Goal: Task Accomplishment & Management: Complete application form

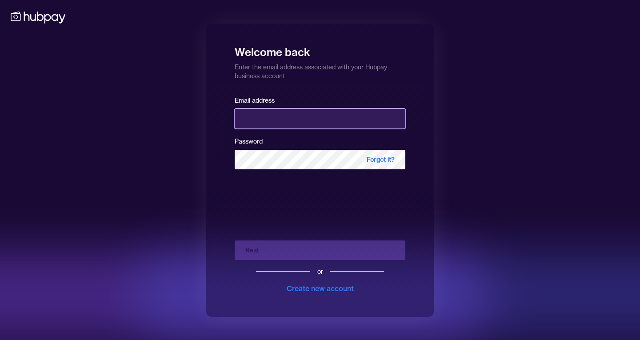
click at [261, 123] on input "email" at bounding box center [320, 119] width 171 height 20
type input "**********"
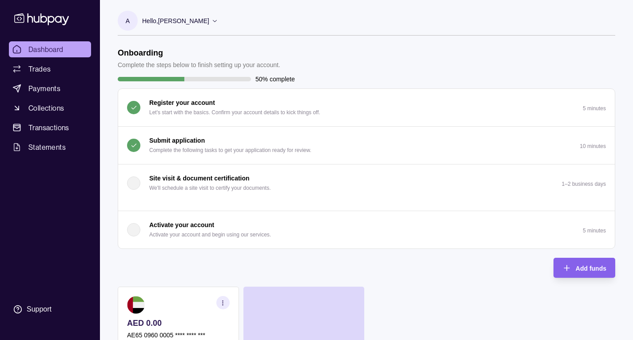
click at [216, 21] on icon at bounding box center [214, 20] width 7 height 7
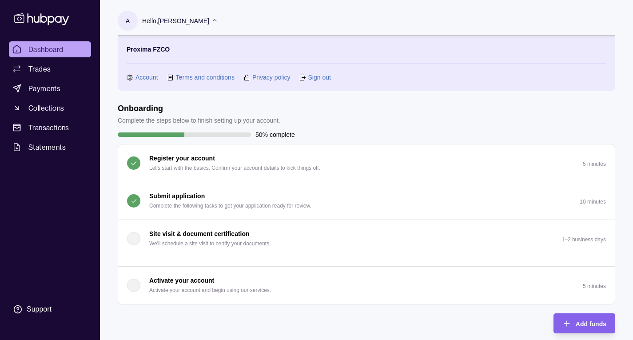
click at [140, 77] on link "Account" at bounding box center [146, 77] width 23 height 10
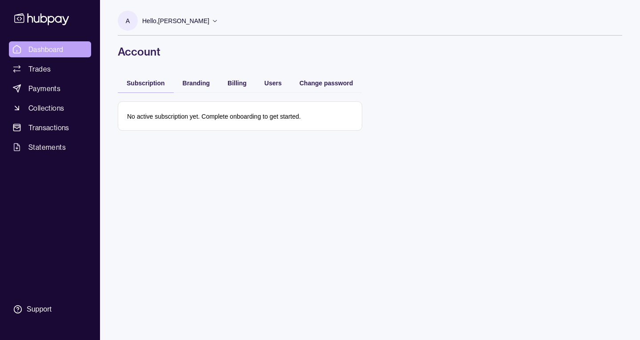
click at [59, 52] on span "Dashboard" at bounding box center [45, 49] width 35 height 11
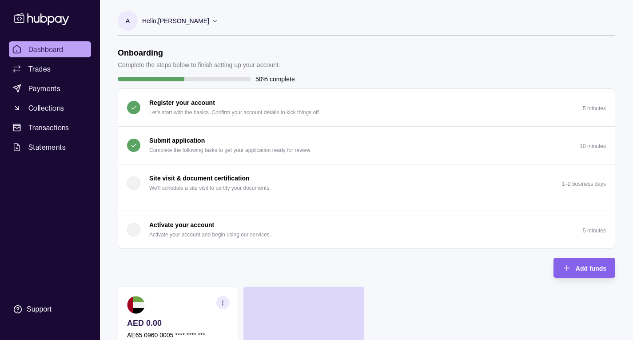
click at [203, 142] on p "Submit application" at bounding box center [177, 140] width 56 height 10
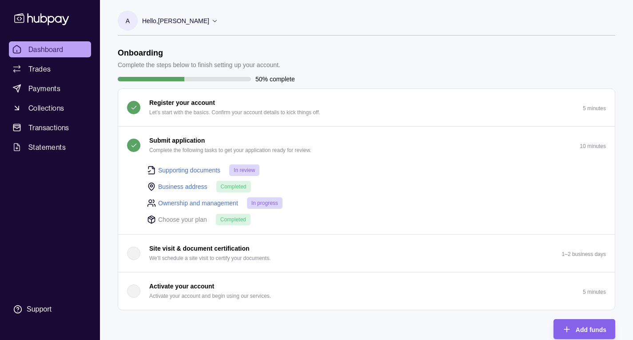
click at [179, 167] on link "Supporting documents" at bounding box center [189, 170] width 62 height 10
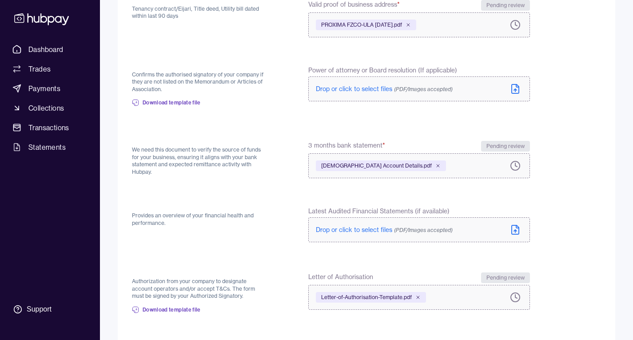
scroll to position [259, 0]
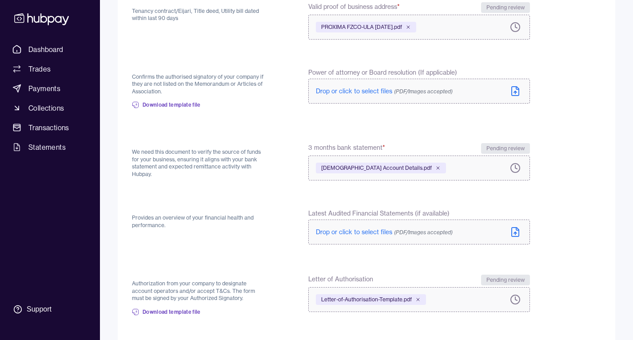
click at [513, 229] on icon at bounding box center [515, 232] width 11 height 11
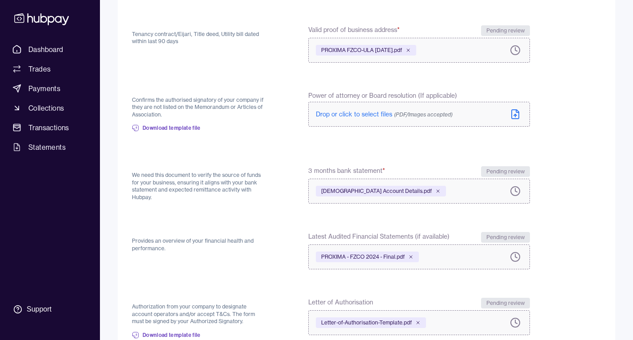
scroll to position [329, 0]
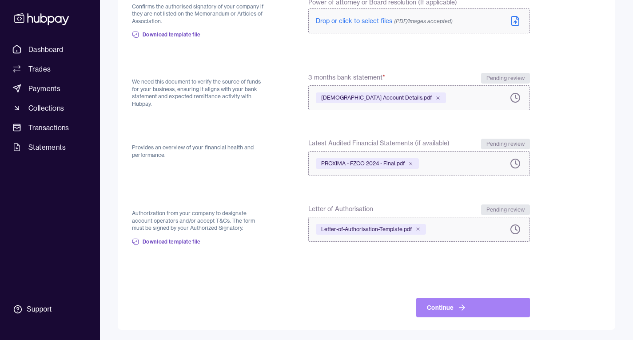
click at [465, 306] on icon at bounding box center [462, 307] width 9 height 9
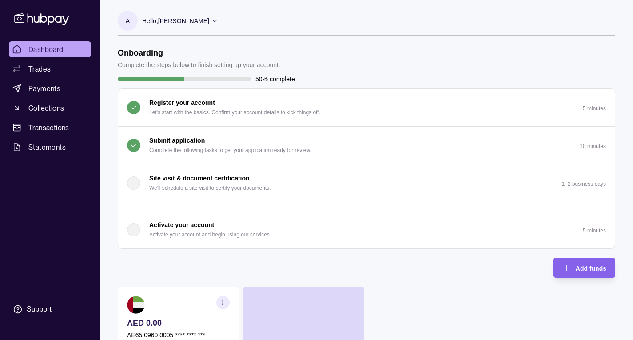
click at [221, 146] on p "Complete the following tasks to get your application ready for review." at bounding box center [230, 150] width 162 height 10
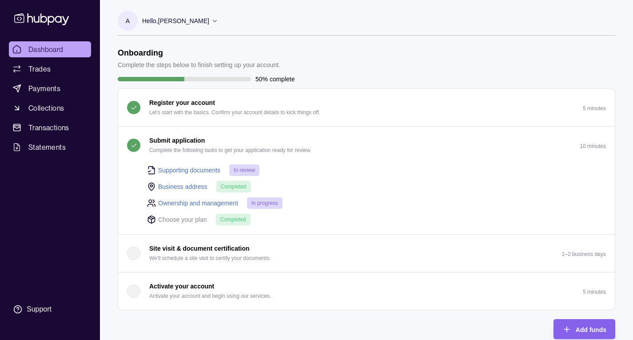
click at [364, 188] on div "Business address Completed" at bounding box center [376, 186] width 459 height 12
